Goal: Navigation & Orientation: Find specific page/section

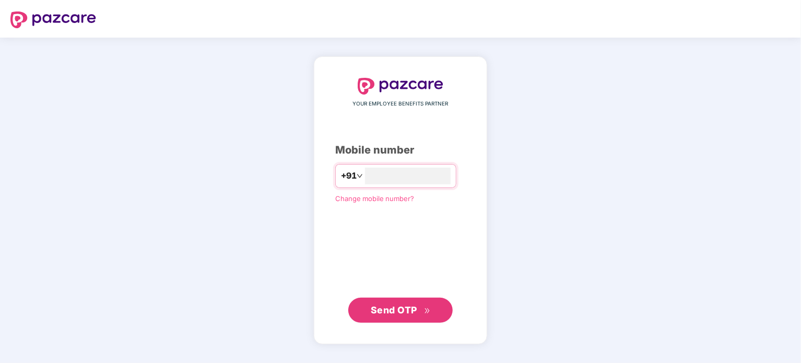
type input "**********"
click at [399, 310] on span "Send OTP" at bounding box center [394, 310] width 47 height 11
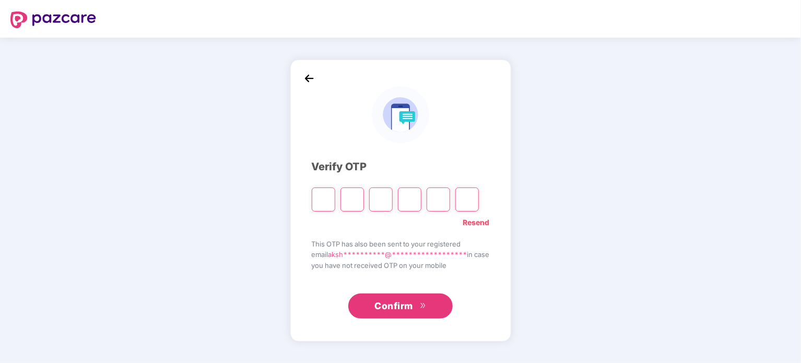
type input "*"
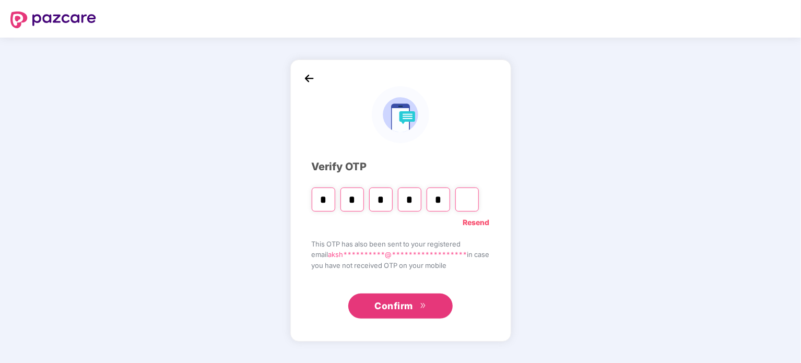
type input "*"
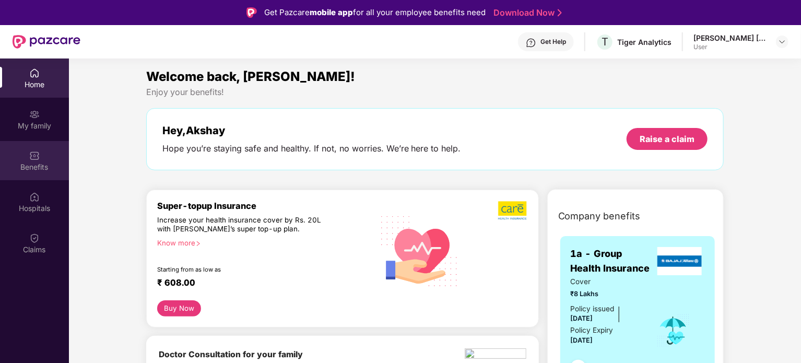
click at [31, 164] on div "Benefits" at bounding box center [34, 167] width 69 height 10
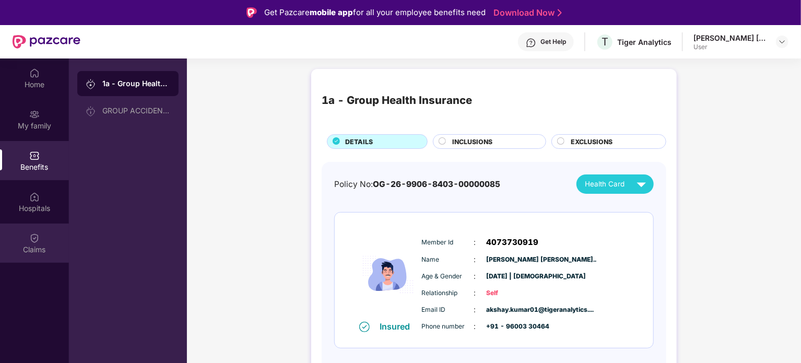
click at [27, 248] on div "Claims" at bounding box center [34, 250] width 69 height 10
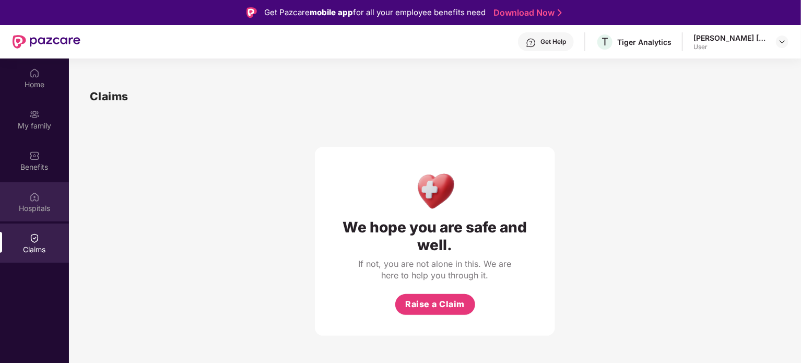
click at [27, 194] on div "Hospitals" at bounding box center [34, 201] width 69 height 39
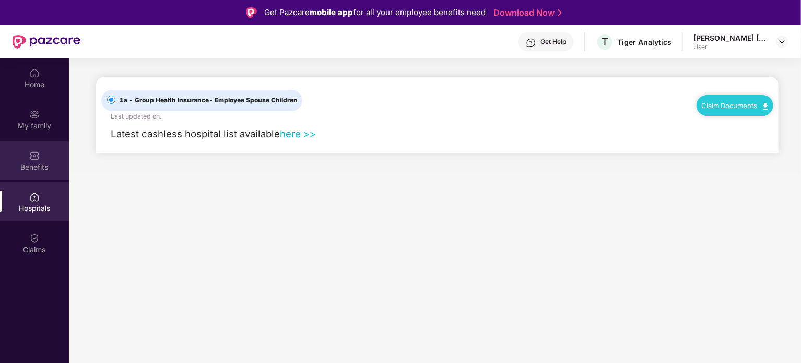
click at [40, 150] on div "Benefits" at bounding box center [34, 160] width 69 height 39
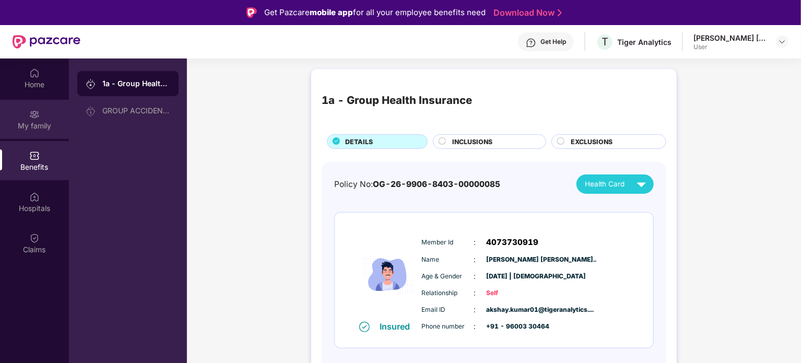
click at [39, 110] on img at bounding box center [34, 114] width 10 height 10
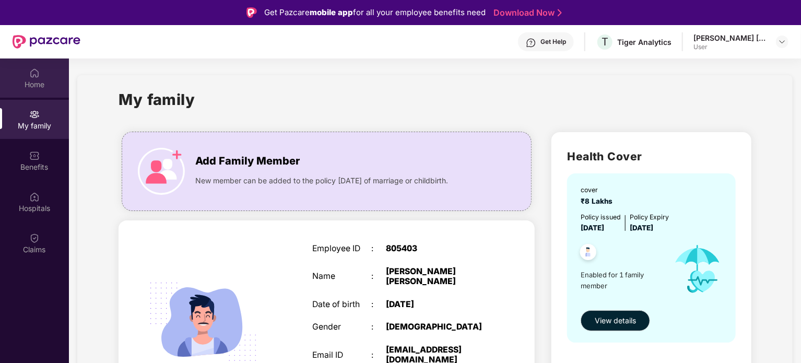
click at [37, 83] on div "Home" at bounding box center [34, 84] width 69 height 10
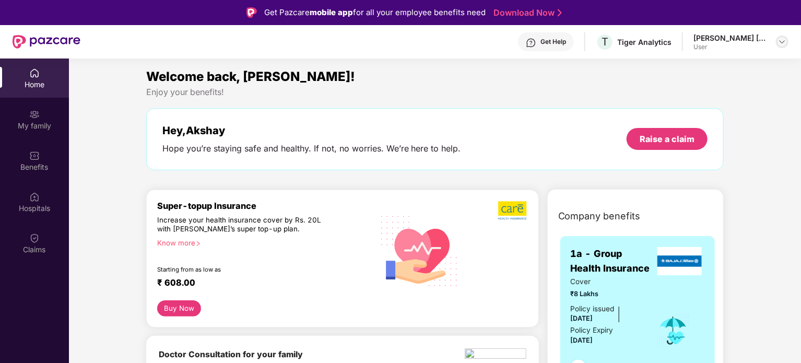
click at [778, 39] on img at bounding box center [782, 42] width 8 height 8
